Goal: Task Accomplishment & Management: Use online tool/utility

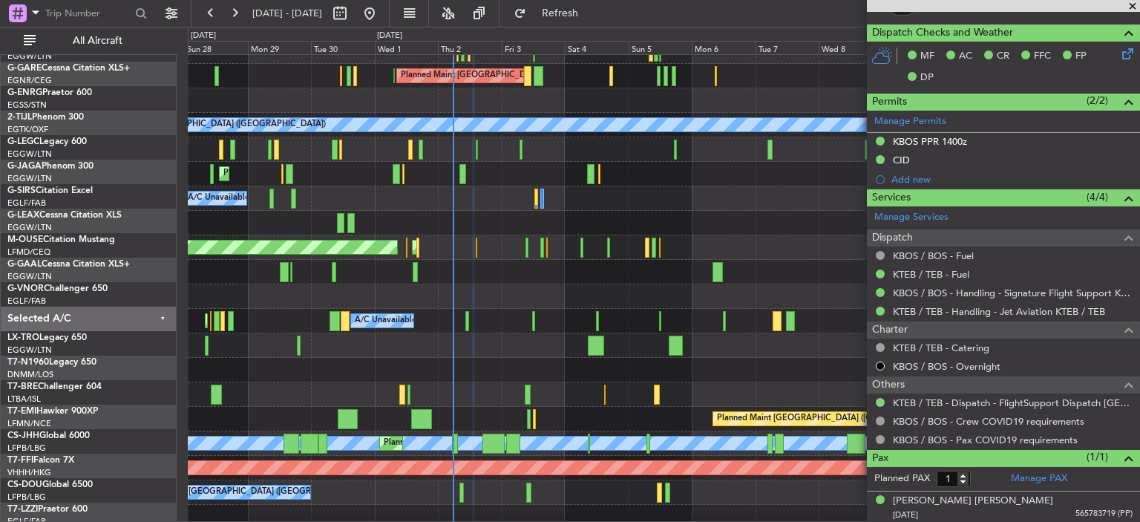
scroll to position [122, 0]
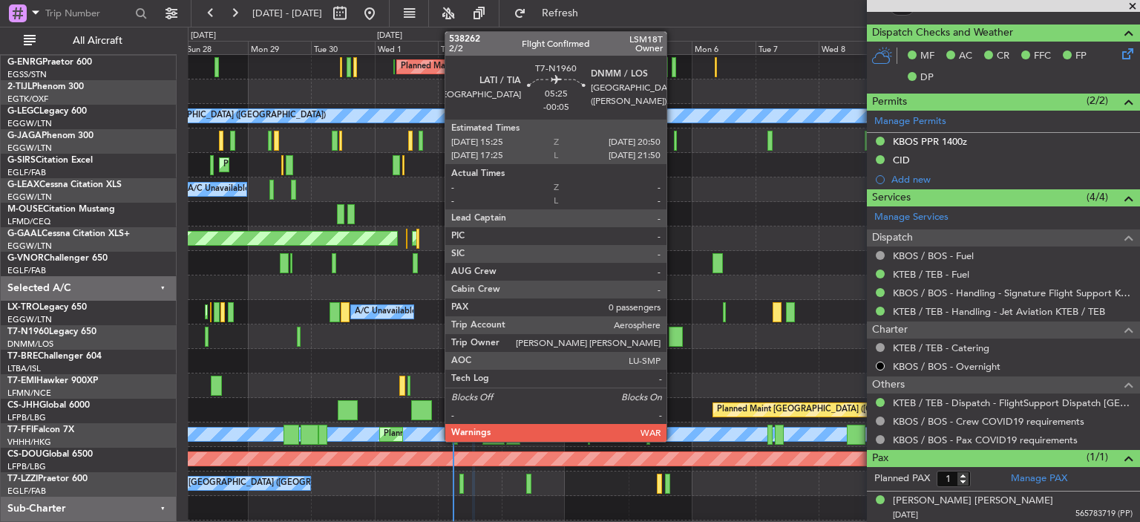
click at [673, 338] on div at bounding box center [676, 337] width 15 height 20
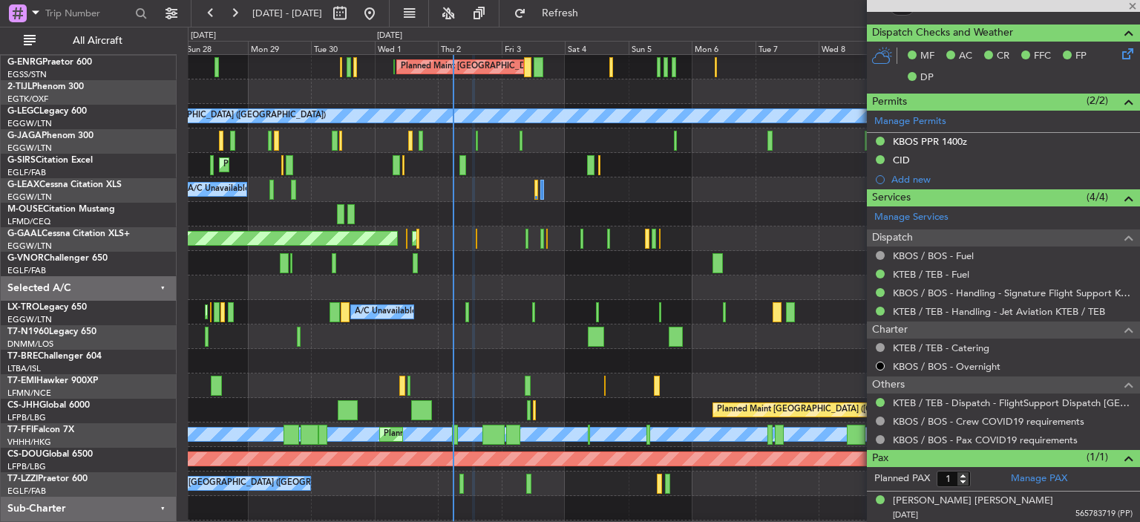
type input "-00:05"
type input "0"
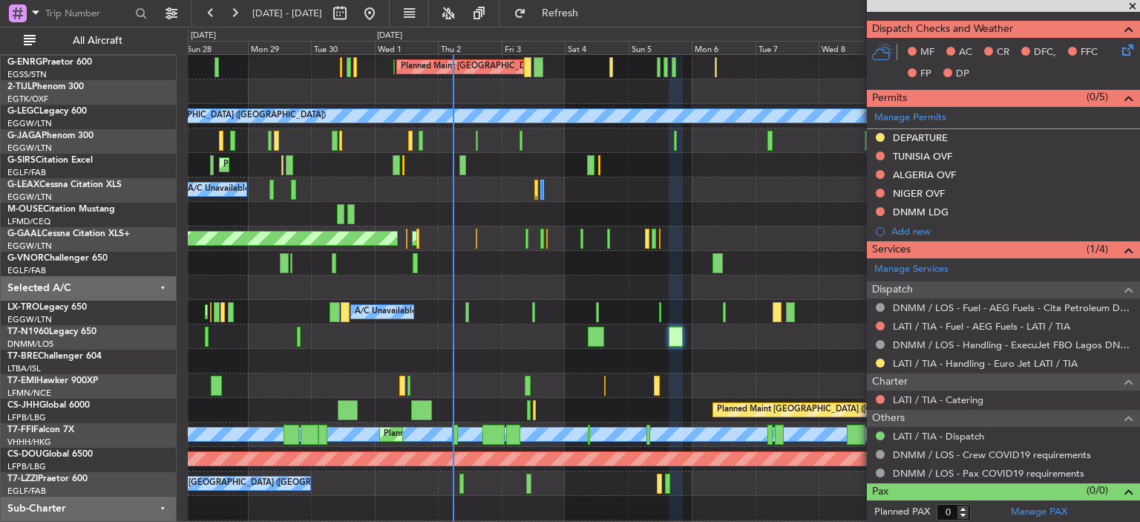
scroll to position [0, 0]
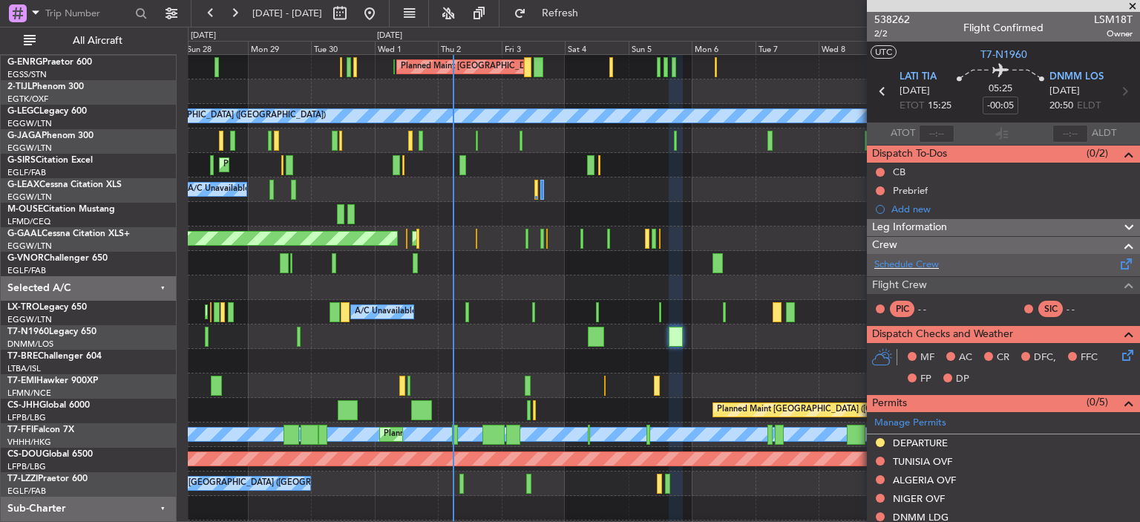
click at [914, 274] on div "Schedule Crew" at bounding box center [1003, 265] width 273 height 22
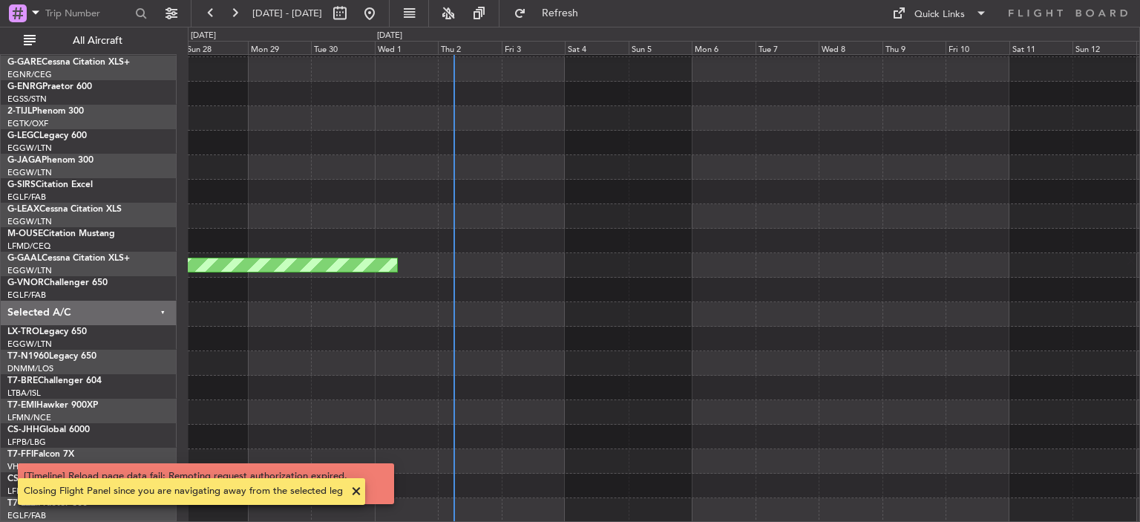
scroll to position [95, 0]
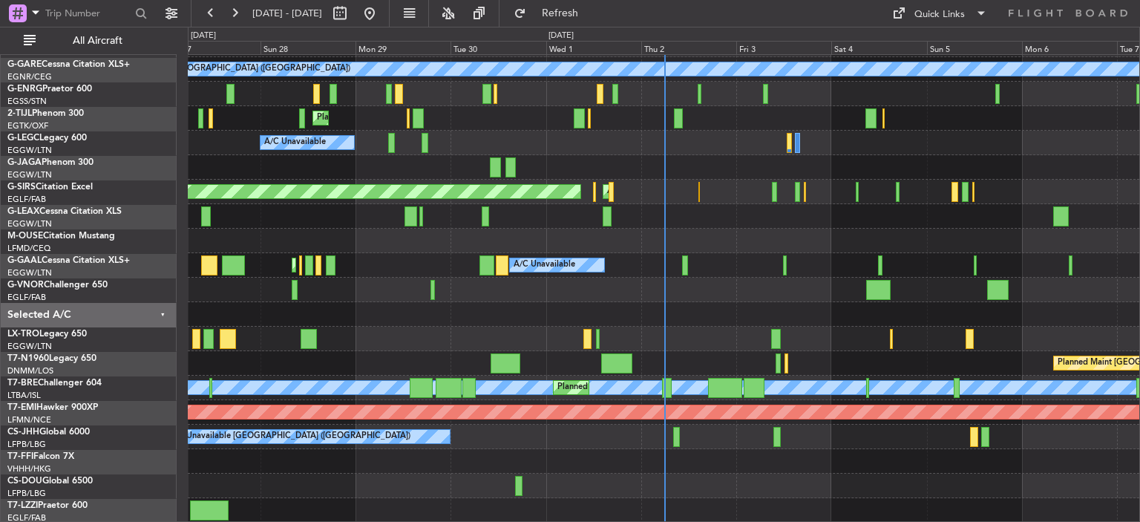
scroll to position [169, 0]
